Goal: Task Accomplishment & Management: Manage account settings

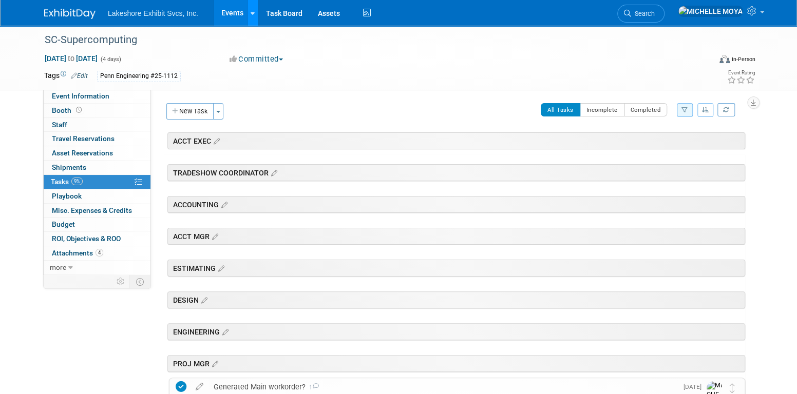
click at [247, 12] on link at bounding box center [252, 13] width 11 height 26
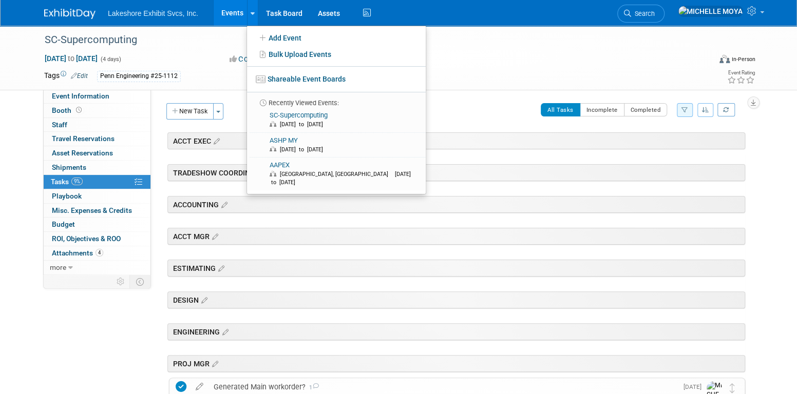
click at [236, 9] on link "Events" at bounding box center [232, 13] width 37 height 26
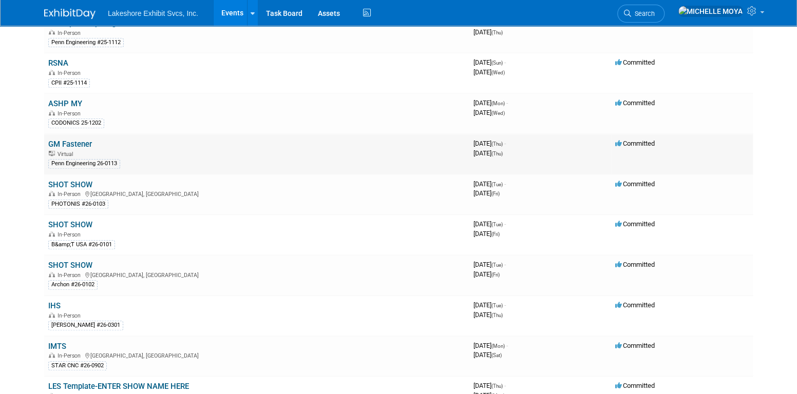
scroll to position [462, 0]
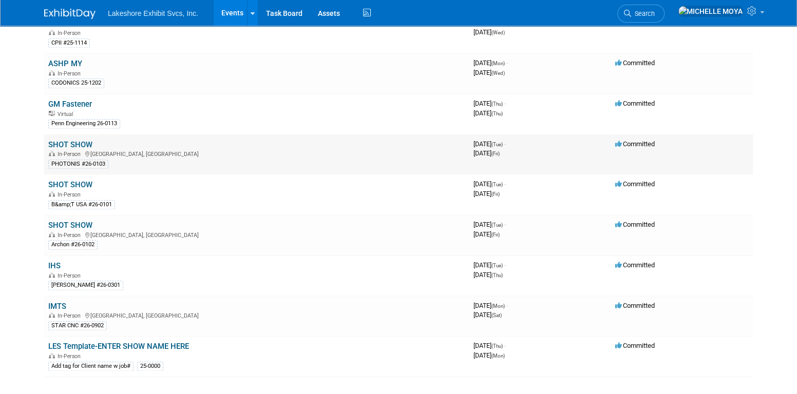
click at [80, 140] on link "SHOT SHOW" at bounding box center [70, 144] width 44 height 9
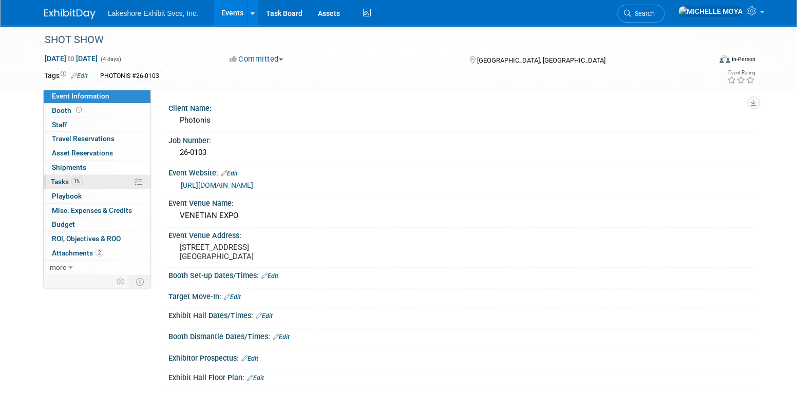
click at [89, 184] on link "1% Tasks 1%" at bounding box center [97, 182] width 107 height 14
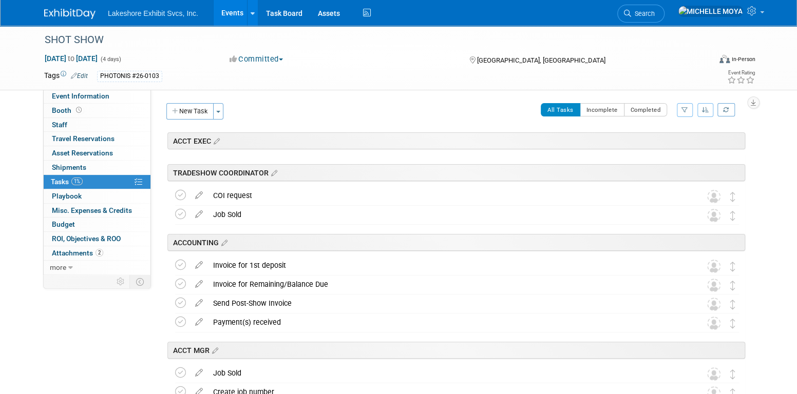
click at [687, 112] on icon "button" at bounding box center [684, 110] width 7 height 6
click at [669, 144] on select "-- Select Assignee -- All unassigned tasks Assigned to me [PERSON_NAME] [PERSON…" at bounding box center [642, 143] width 85 height 14
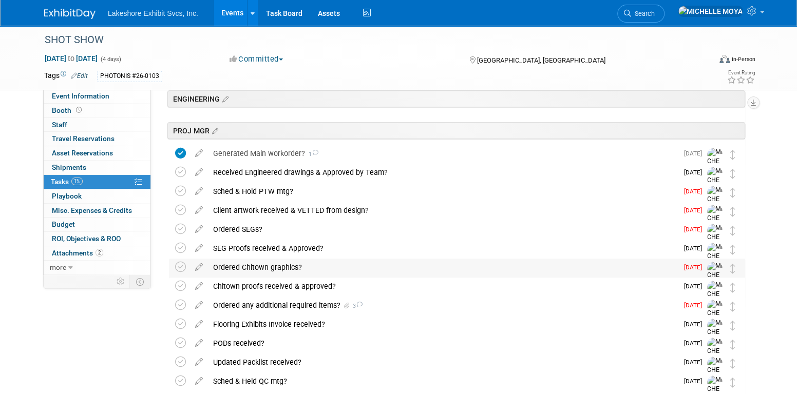
scroll to position [257, 0]
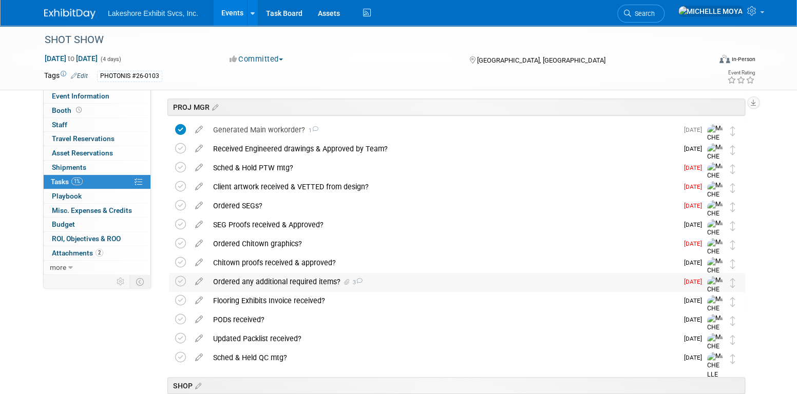
click at [300, 278] on div "Ordered any additional required items? 3" at bounding box center [443, 281] width 470 height 17
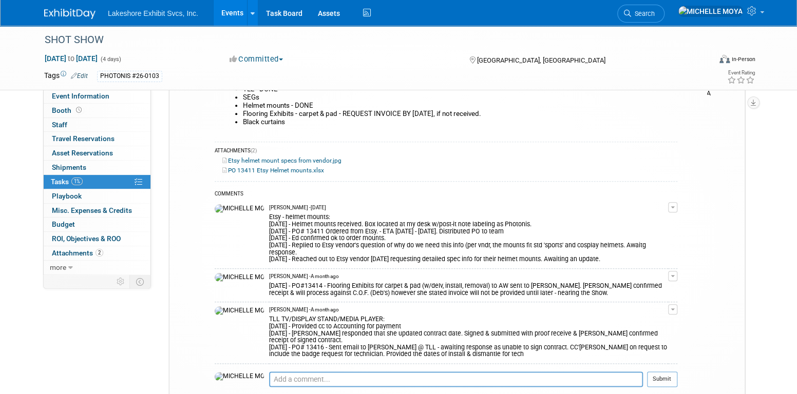
scroll to position [513, 0]
